Goal: Information Seeking & Learning: Learn about a topic

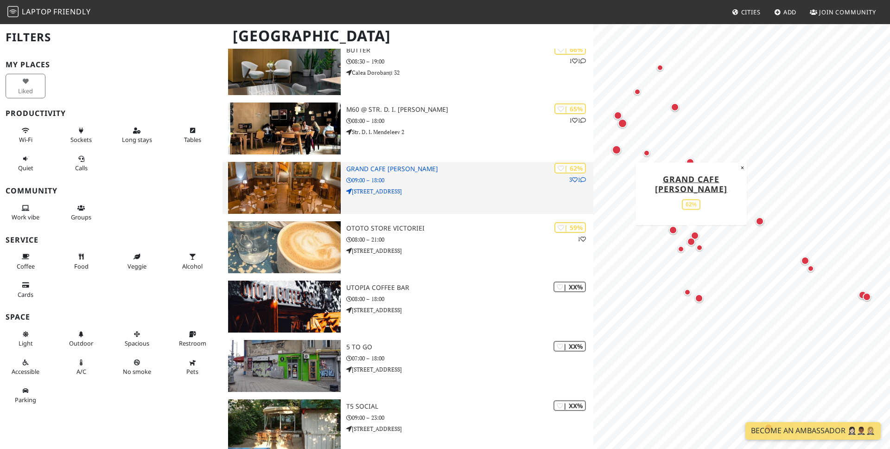
scroll to position [1106, 0]
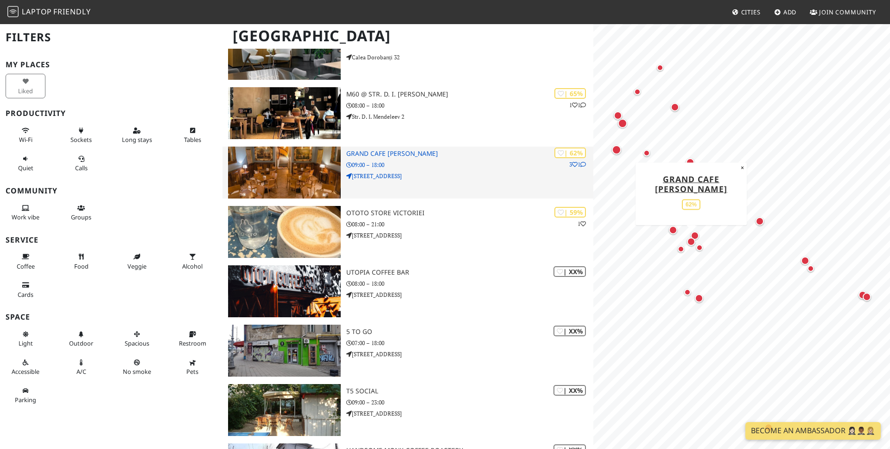
click at [291, 172] on img at bounding box center [284, 173] width 113 height 52
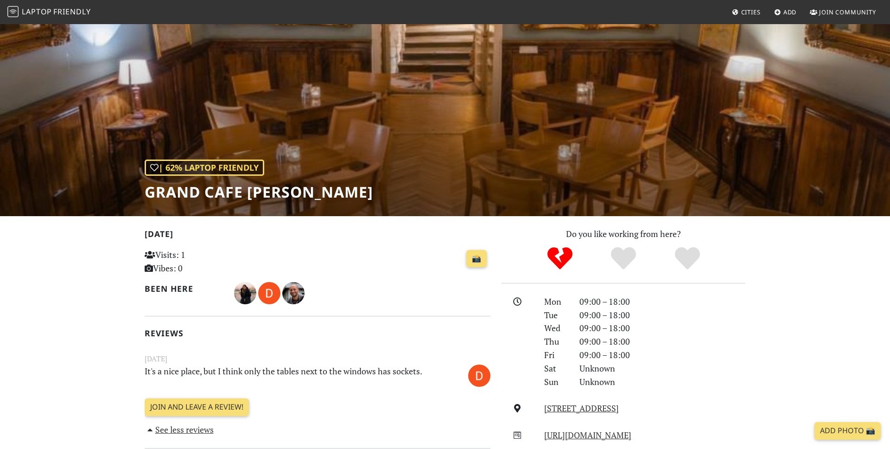
scroll to position [231, 0]
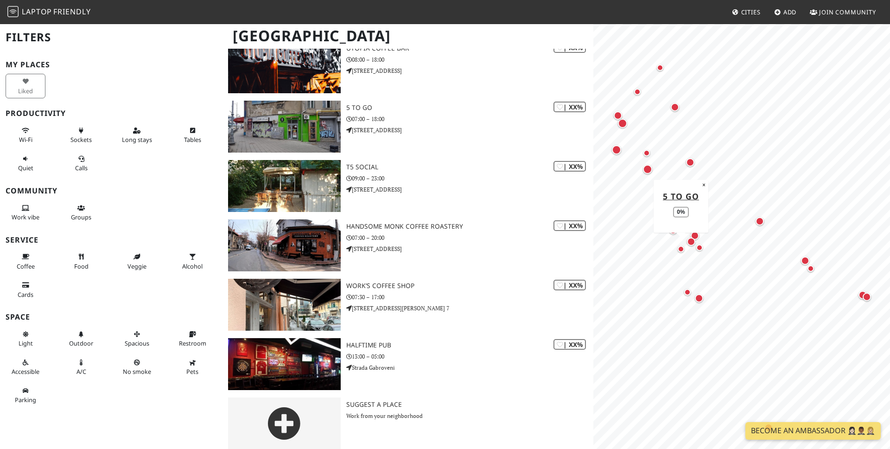
scroll to position [1338, 0]
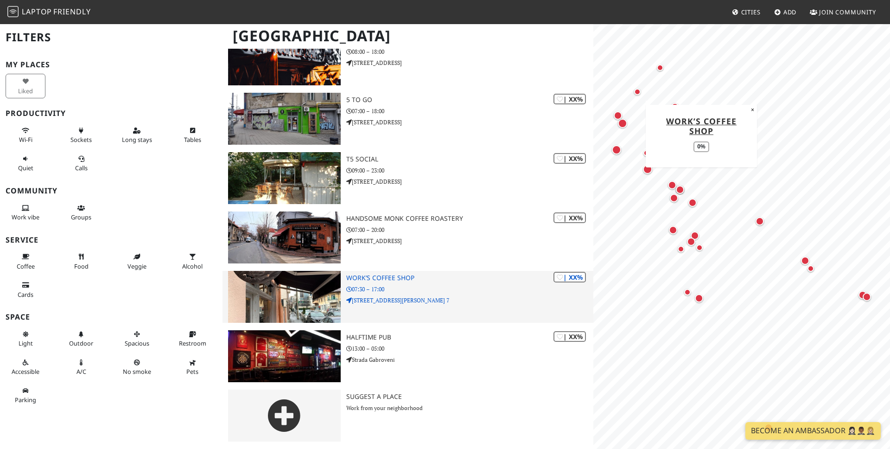
click at [403, 274] on h3 "Work’s Coffee Shop" at bounding box center [469, 278] width 247 height 8
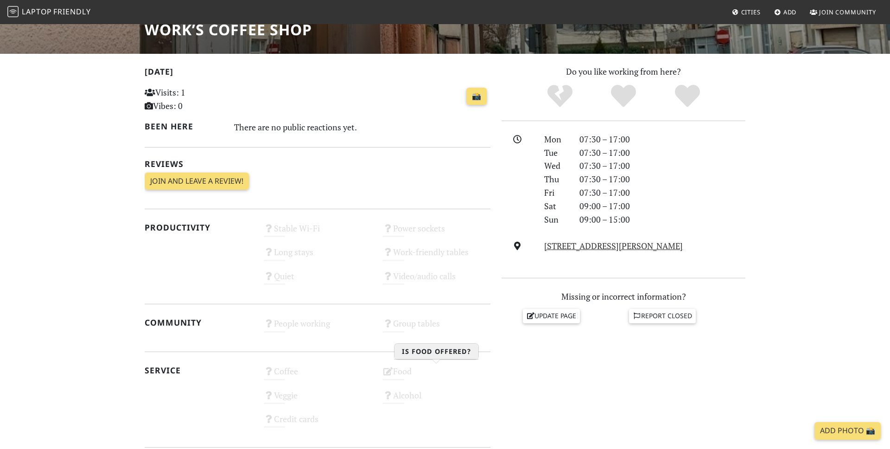
scroll to position [48, 0]
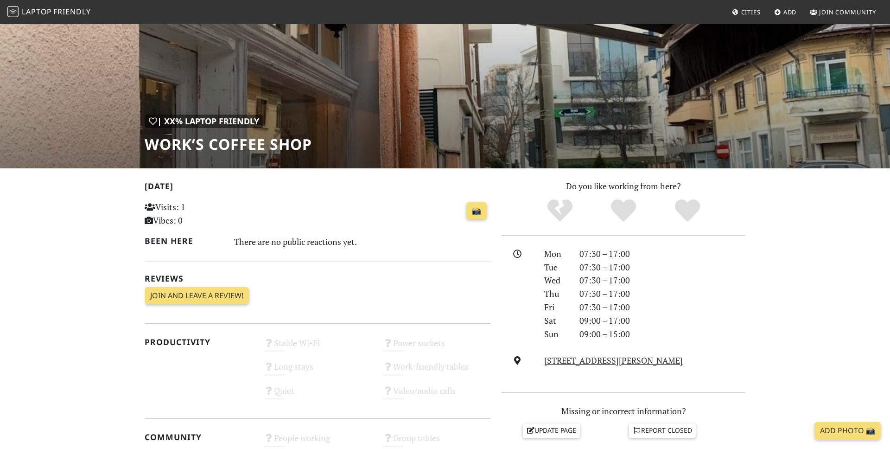
click at [319, 139] on div "| XX% Laptop Friendly Work’s Coffee Shop" at bounding box center [445, 71] width 890 height 193
